Goal: Transaction & Acquisition: Purchase product/service

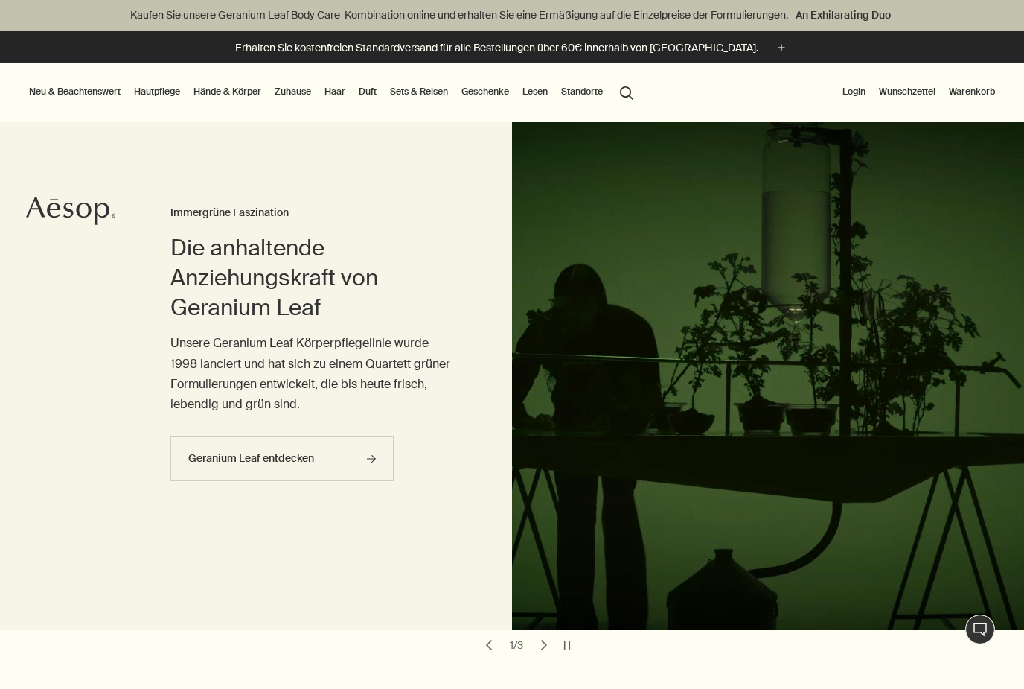
click at [307, 93] on link "Zuhause" at bounding box center [293, 92] width 42 height 18
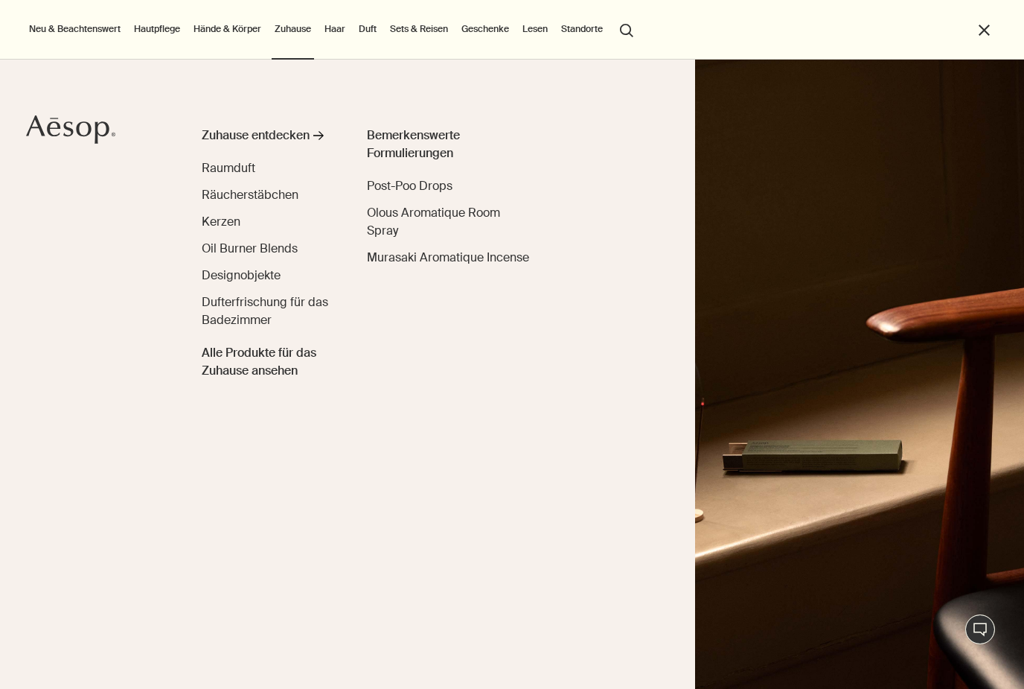
click at [235, 31] on link "Hände & Körper" at bounding box center [228, 29] width 74 height 18
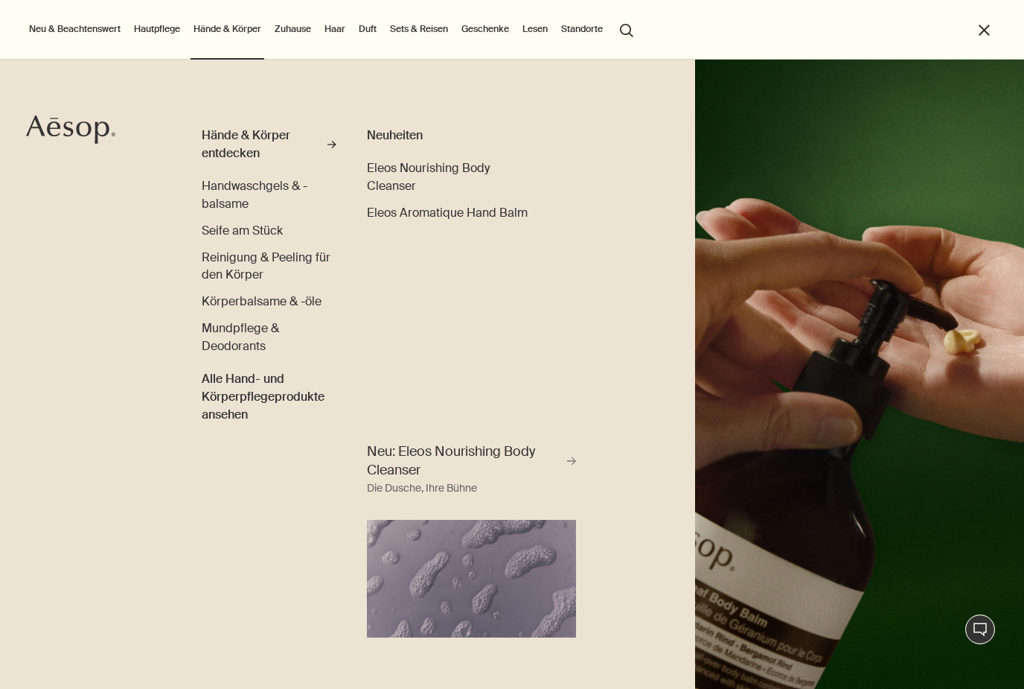
click at [157, 25] on link "Hautpflege" at bounding box center [157, 29] width 52 height 18
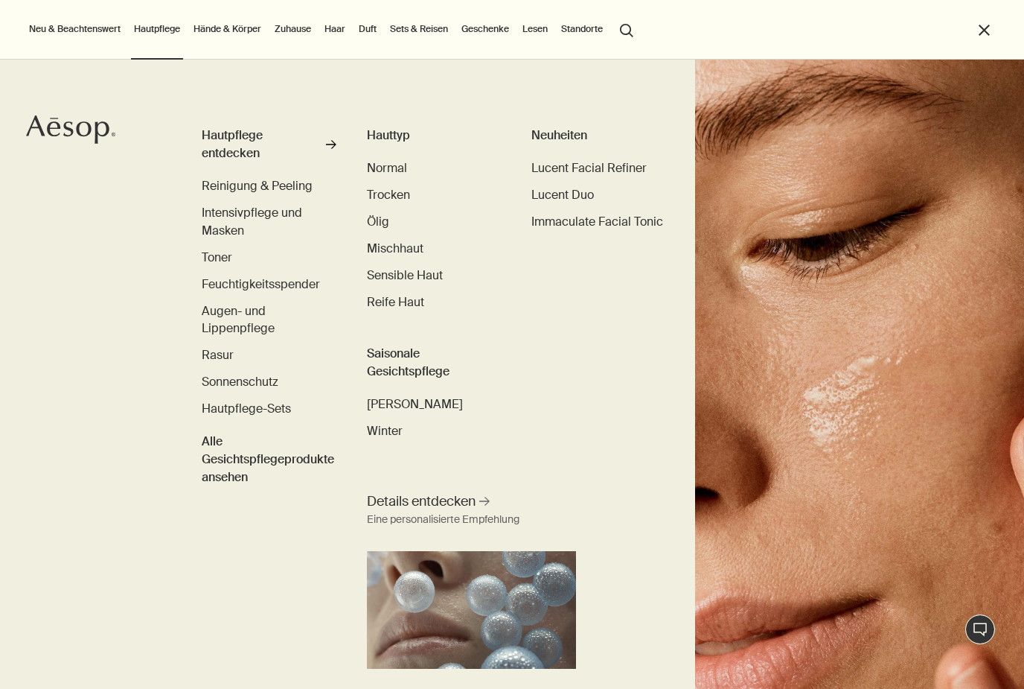
click at [339, 33] on link "Haar" at bounding box center [335, 29] width 27 height 18
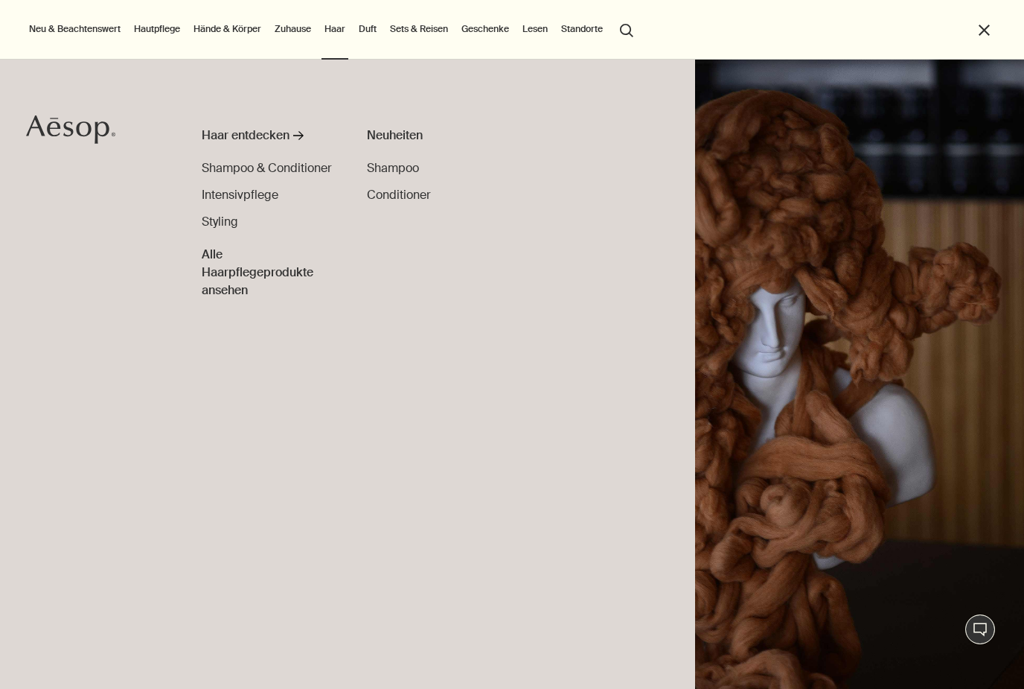
click at [233, 168] on span "Shampoo & Conditioner" at bounding box center [267, 168] width 130 height 16
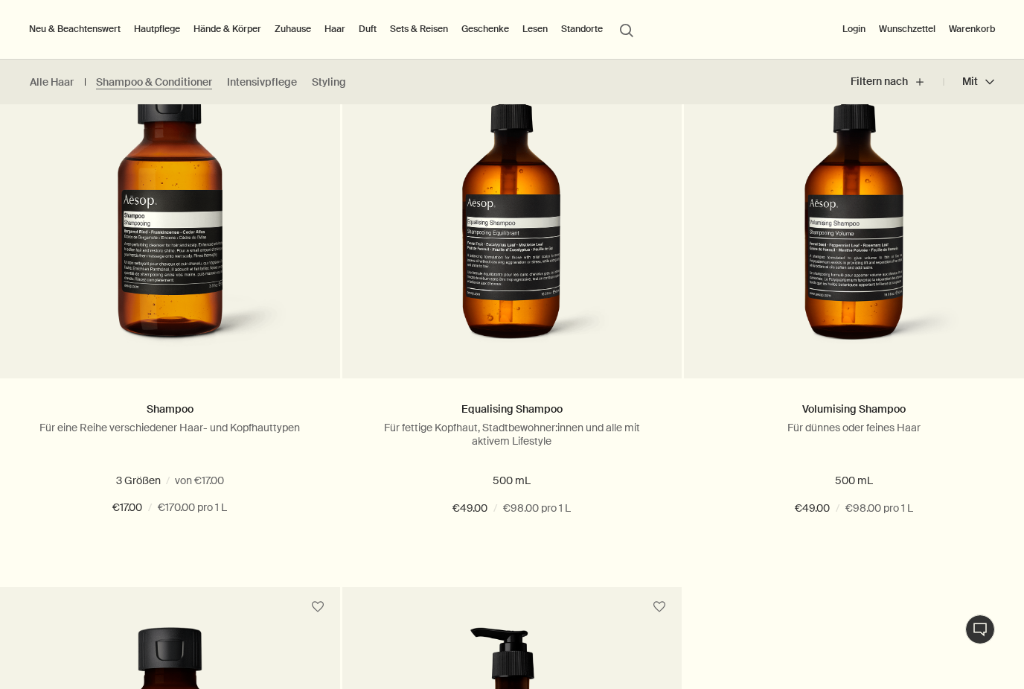
scroll to position [463, 0]
click at [218, 479] on span "500 mL refill" at bounding box center [245, 480] width 67 height 13
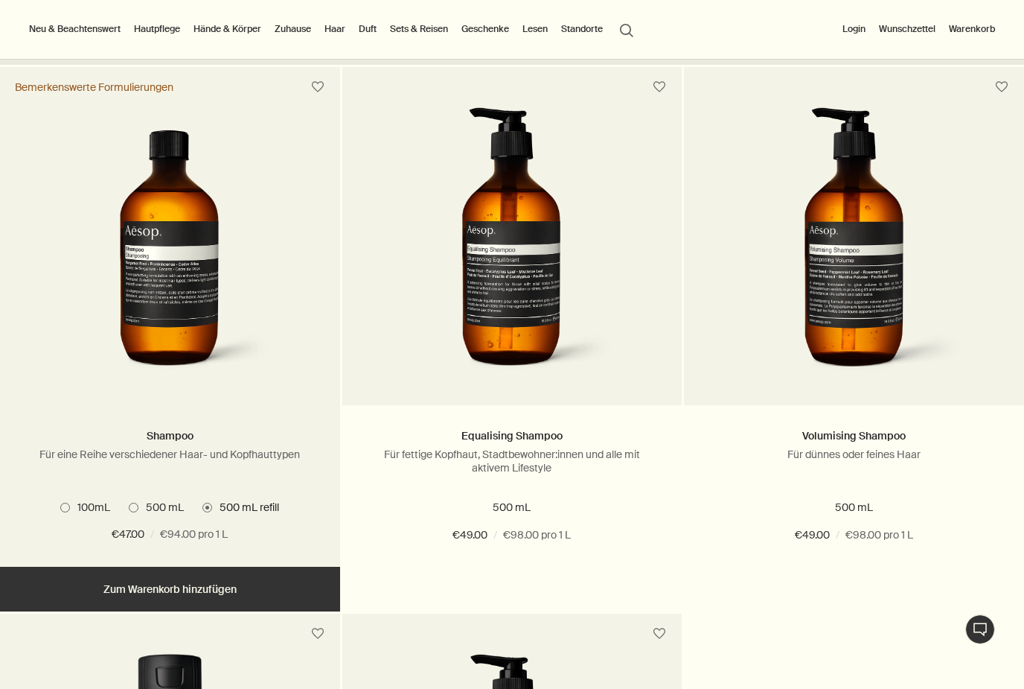
scroll to position [436, 0]
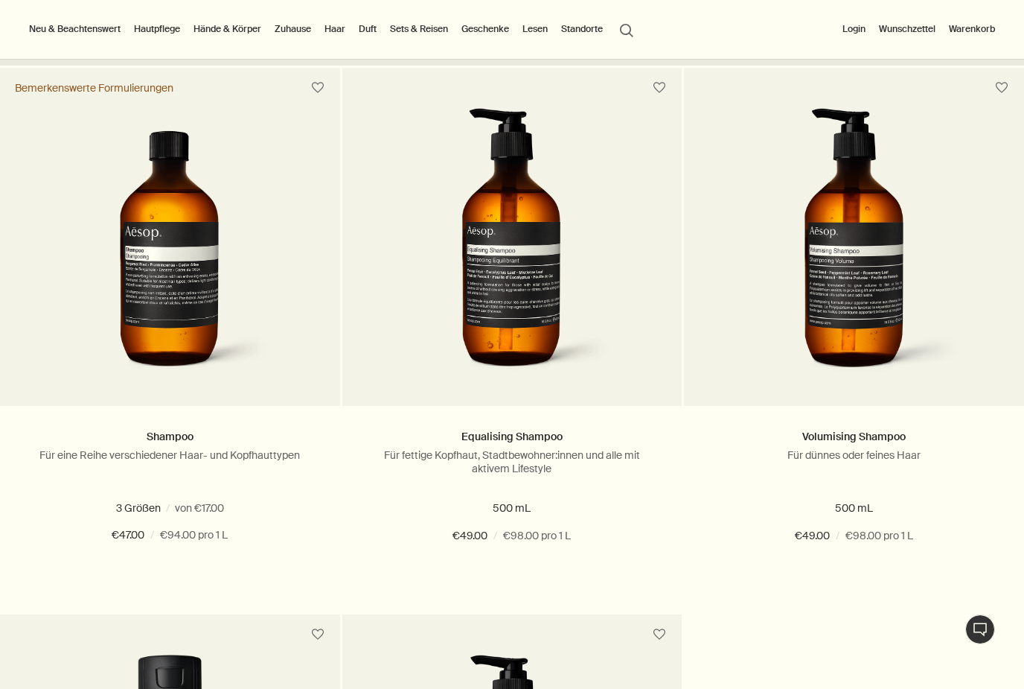
click at [107, 584] on button "Hinzufügen Zum Warenkorb hinzufügen" at bounding box center [170, 589] width 340 height 45
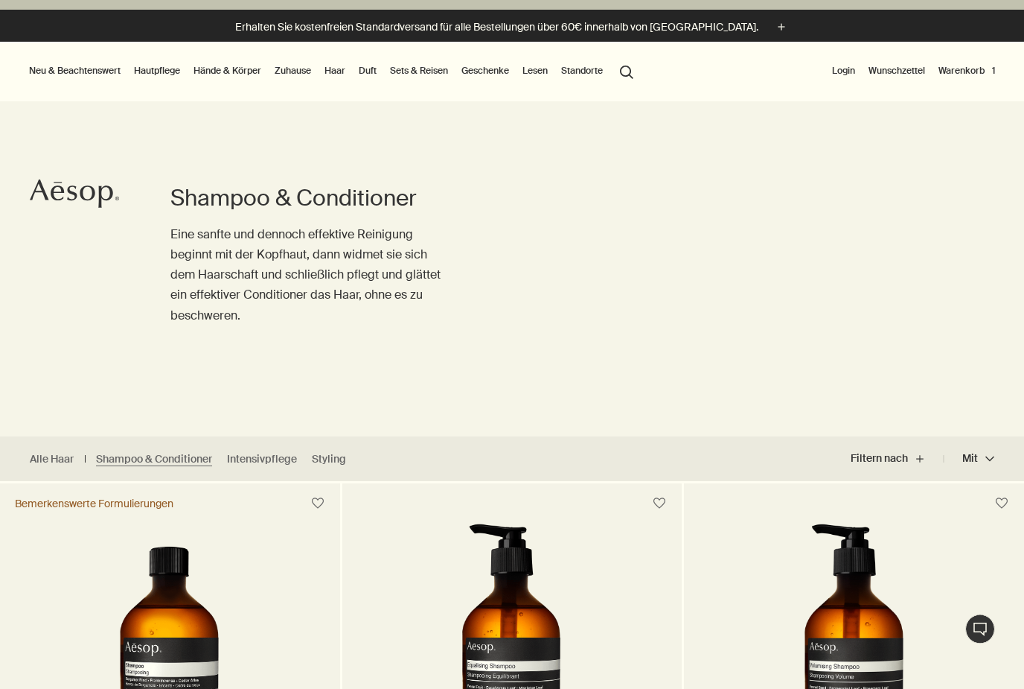
scroll to position [0, 0]
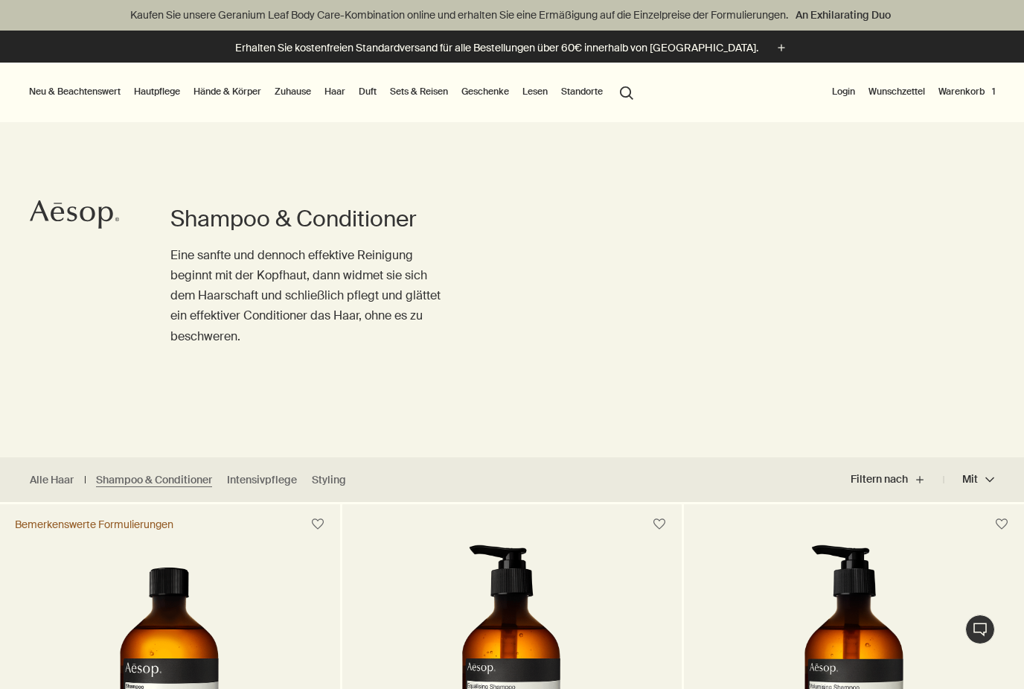
click at [159, 86] on link "Hautpflege" at bounding box center [157, 92] width 52 height 18
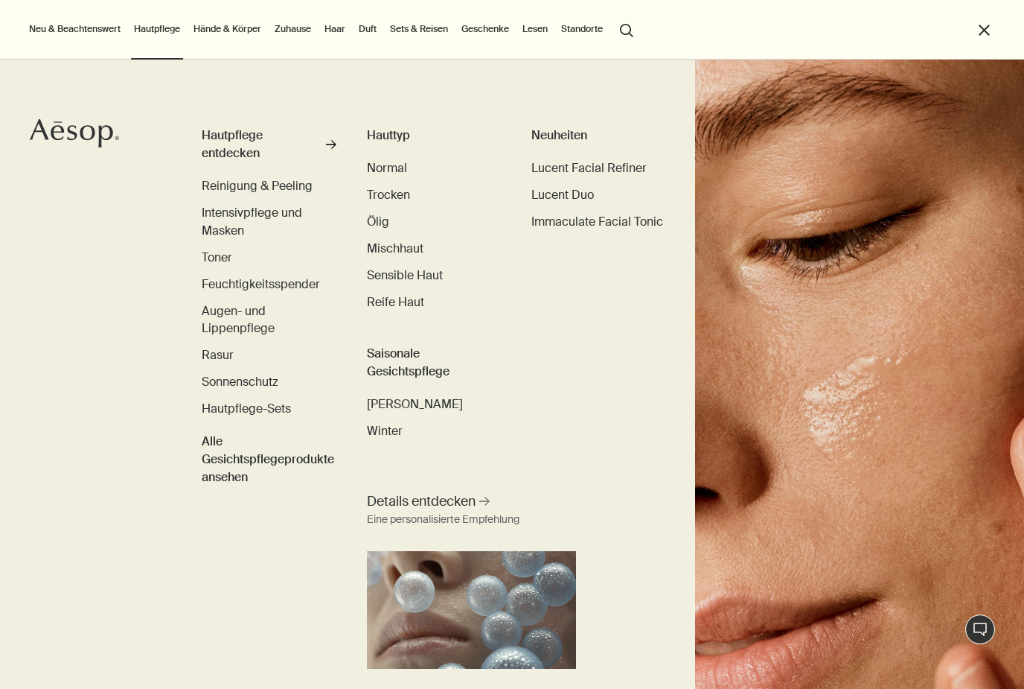
click at [223, 185] on span "Reinigung & Peeling" at bounding box center [257, 186] width 111 height 16
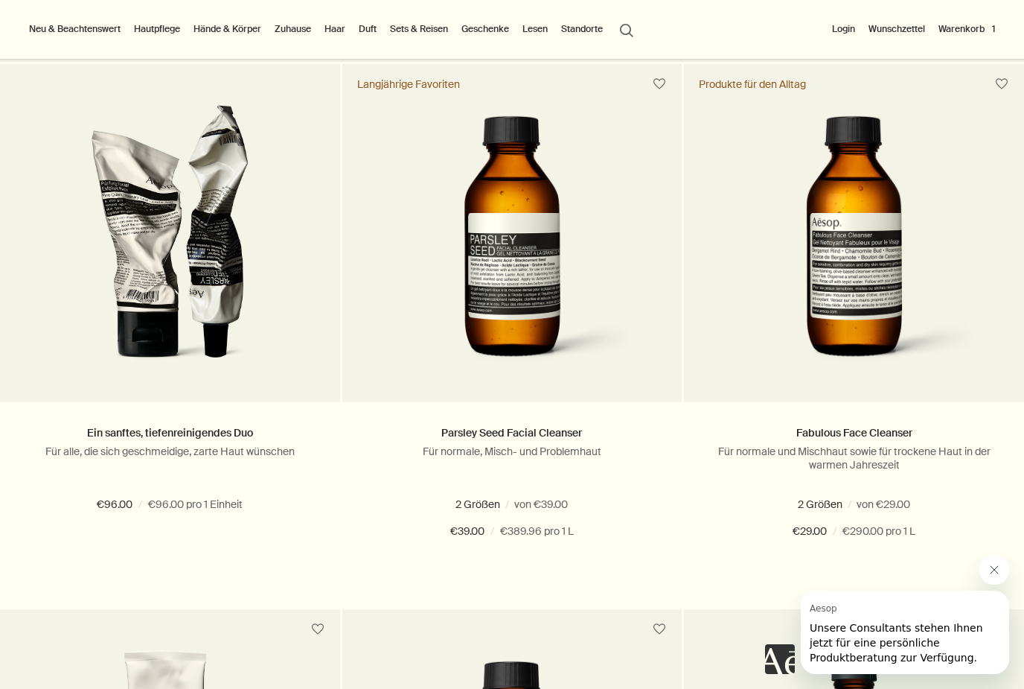
scroll to position [406, 0]
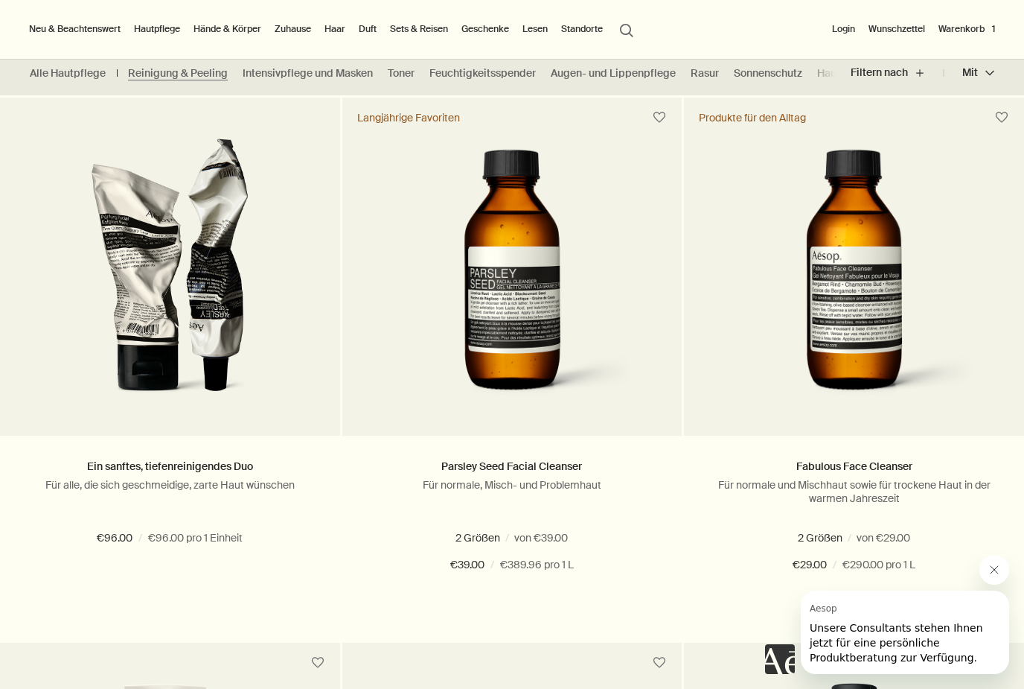
click at [526, 534] on span at bounding box center [525, 538] width 10 height 10
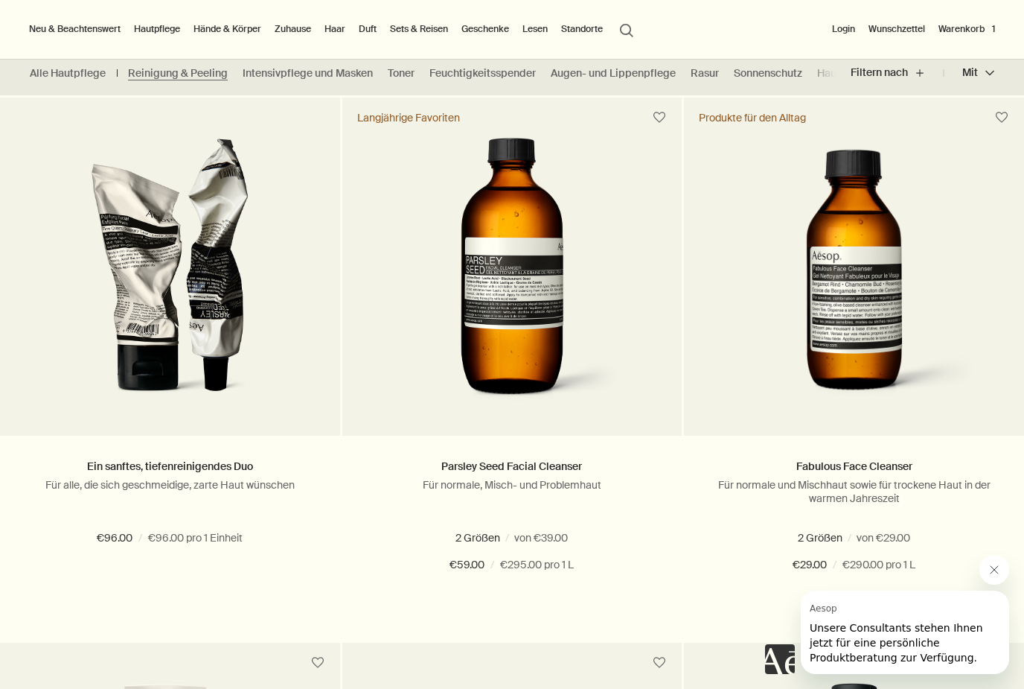
click at [460, 543] on span "100 mL" at bounding box center [480, 537] width 42 height 13
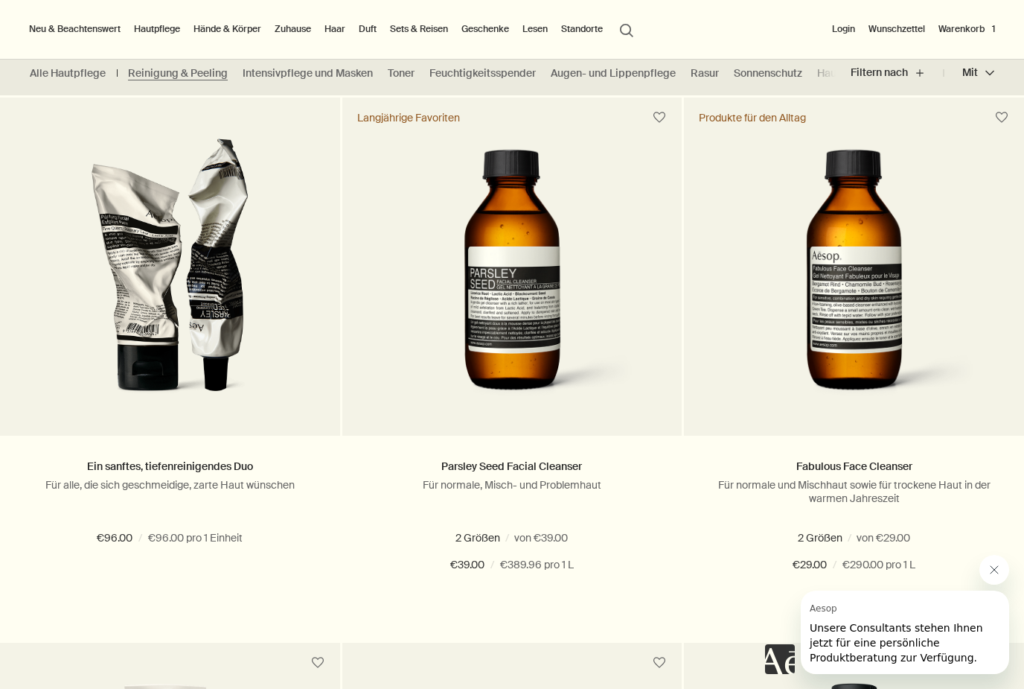
click at [526, 534] on span at bounding box center [525, 538] width 10 height 10
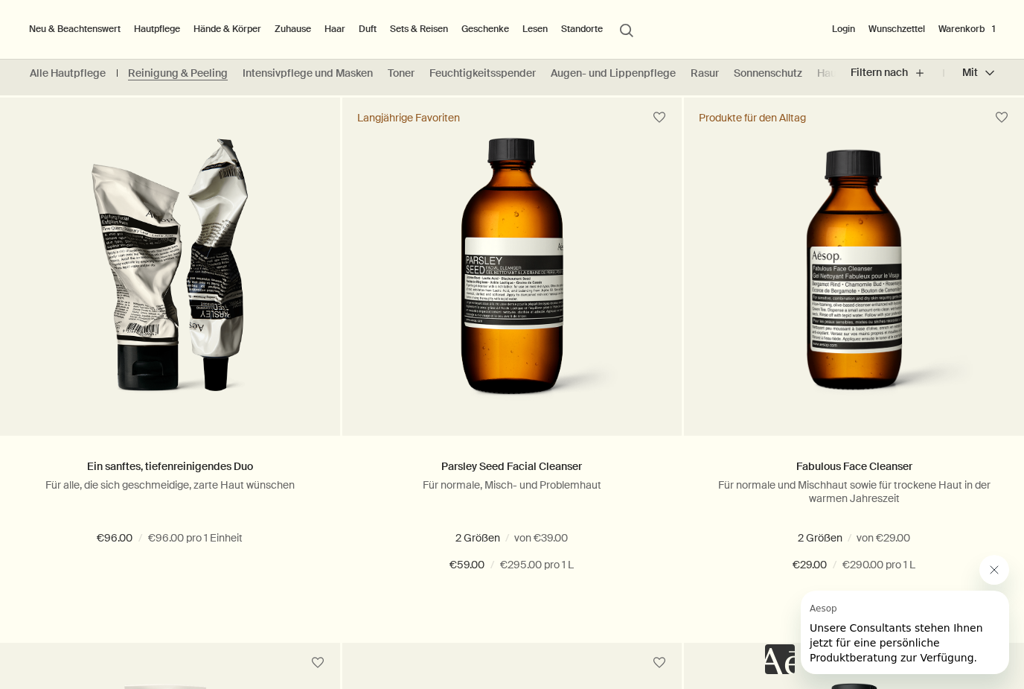
click at [419, 615] on button "Hinzufügen Zum Warenkorb hinzufügen" at bounding box center [512, 618] width 340 height 45
click at [68, 73] on link "Alle Hautpflege" at bounding box center [68, 73] width 76 height 14
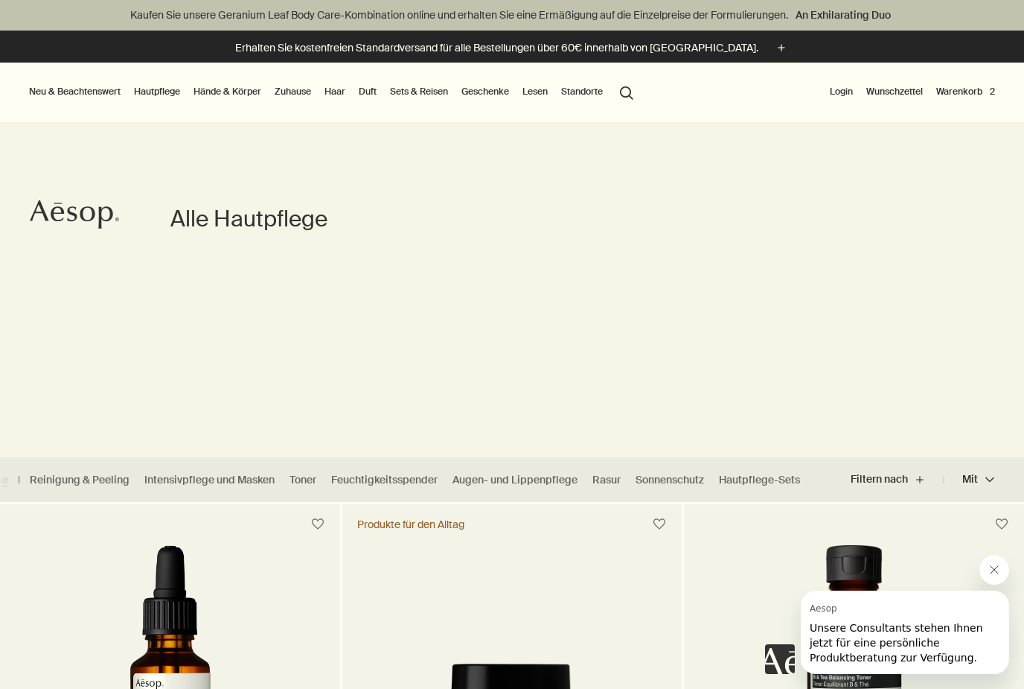
click at [229, 88] on link "Hände & Körper" at bounding box center [228, 92] width 74 height 18
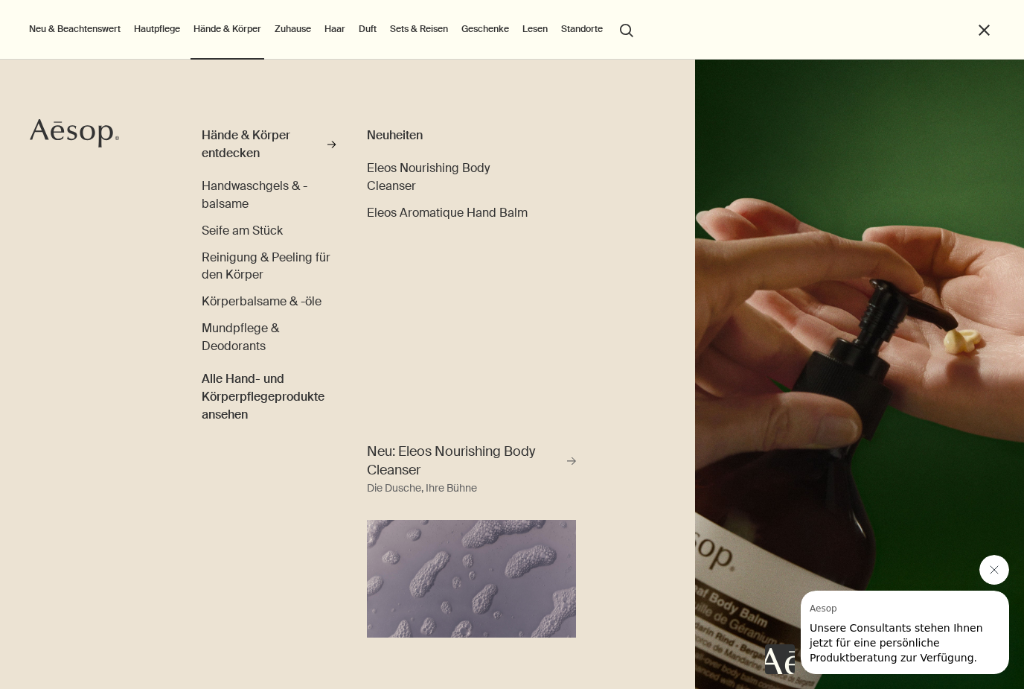
click at [228, 268] on span "Reinigung & Peeling für den Körper" at bounding box center [266, 265] width 129 height 33
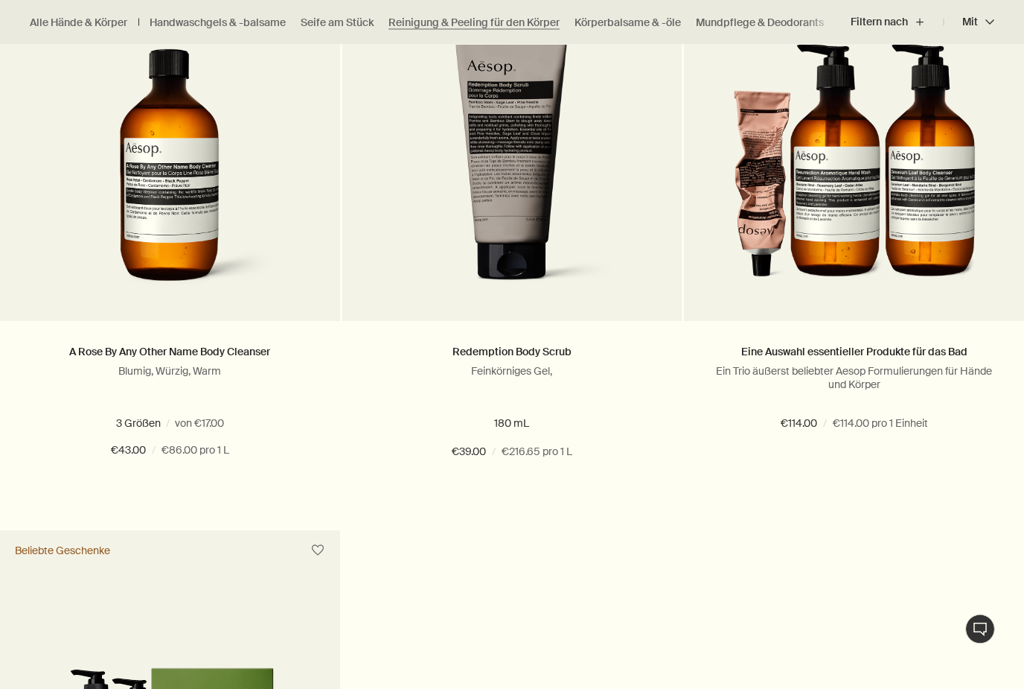
scroll to position [1612, 0]
click at [129, 493] on button "Hinzufügen Zum Warenkorb hinzufügen" at bounding box center [170, 505] width 340 height 45
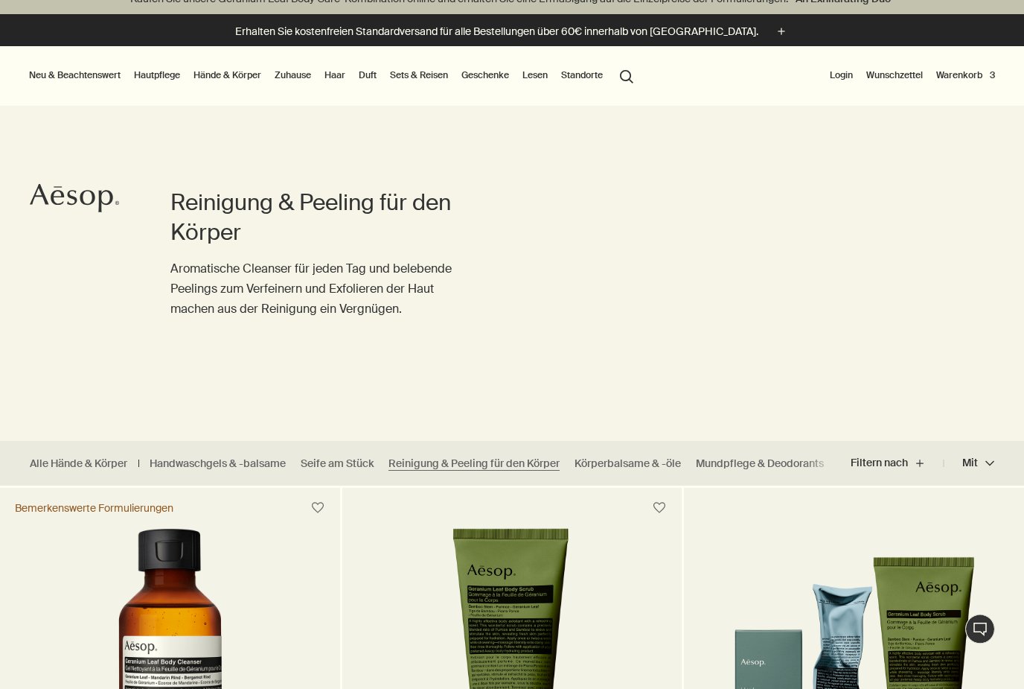
scroll to position [0, 0]
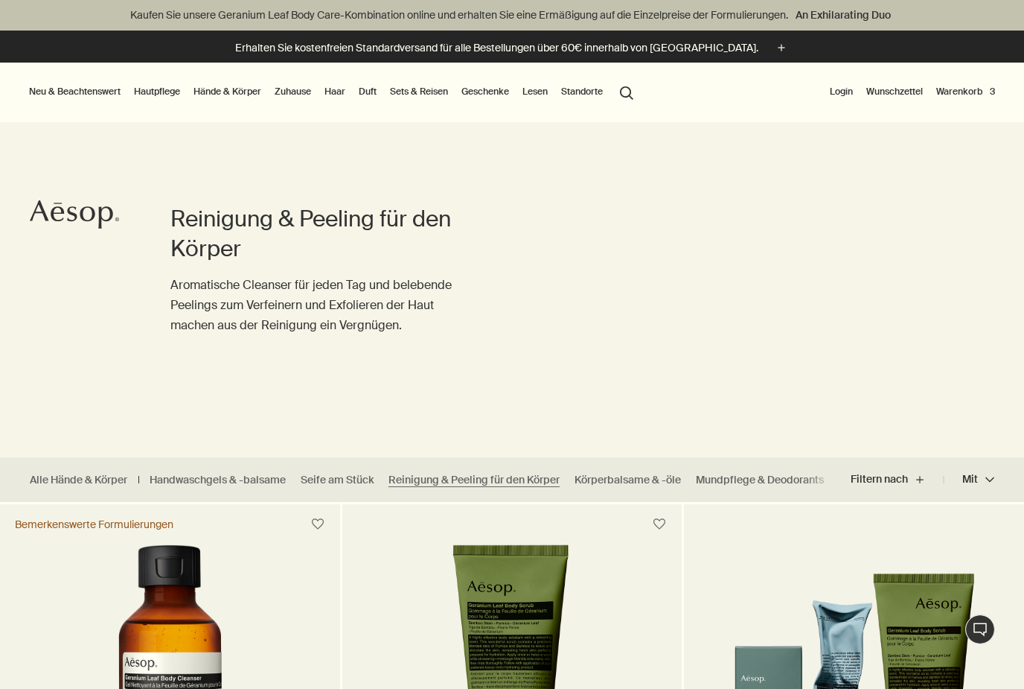
click at [972, 92] on button "Warenkorb 3" at bounding box center [965, 92] width 65 height 18
